Goal: Check status

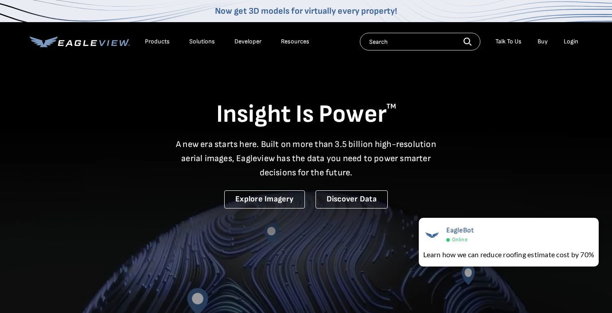
click at [572, 40] on div "Login" at bounding box center [571, 42] width 15 height 8
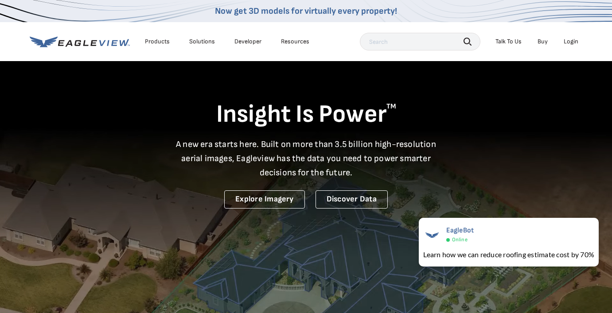
click at [571, 43] on div "Login" at bounding box center [571, 42] width 15 height 8
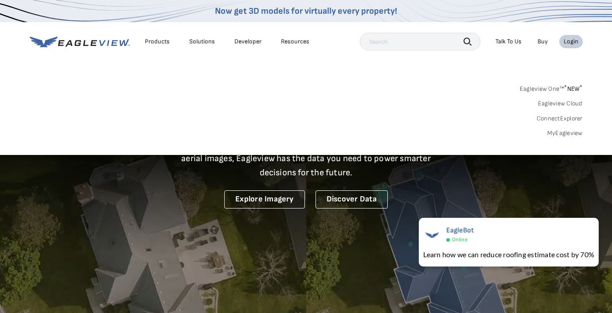
click at [563, 133] on link "MyEagleview" at bounding box center [564, 133] width 35 height 8
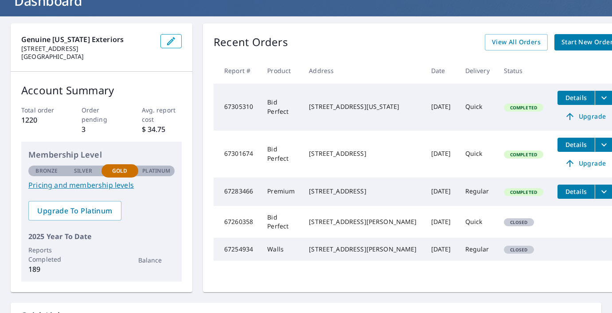
scroll to position [55, 0]
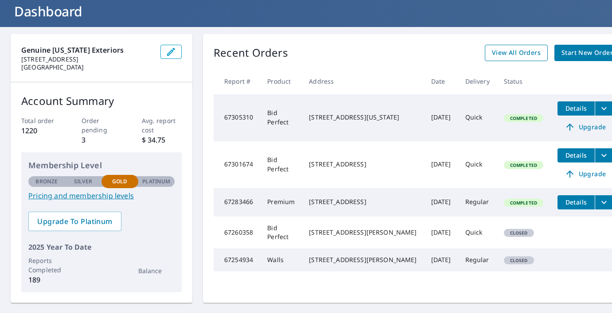
click at [492, 51] on span "View All Orders" at bounding box center [516, 52] width 49 height 11
